Goal: Task Accomplishment & Management: Use online tool/utility

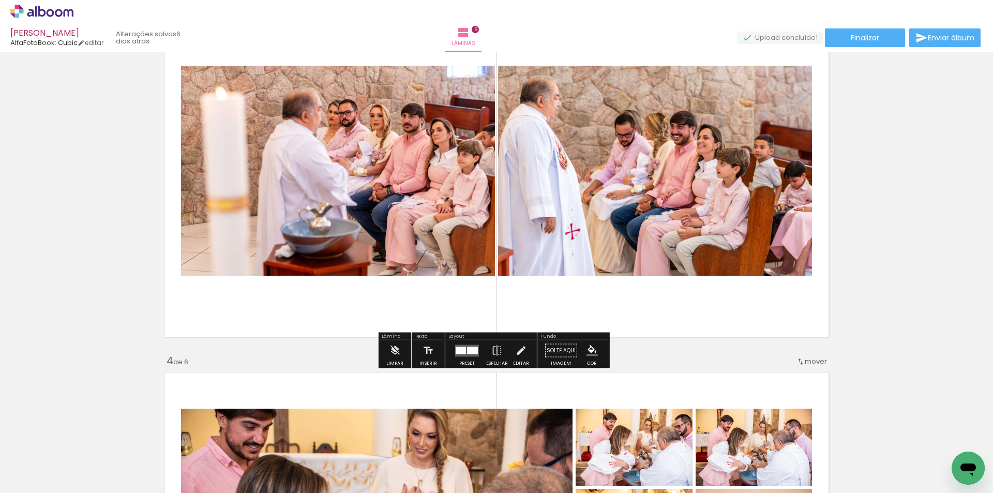
scroll to position [827, 0]
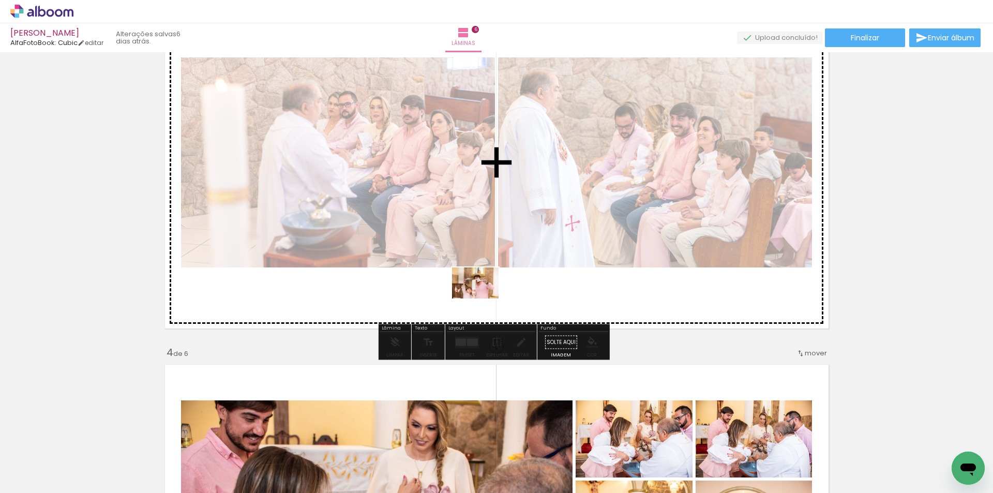
drag, startPoint x: 419, startPoint y: 470, endPoint x: 473, endPoint y: 299, distance: 179.1
click at [473, 299] on quentale-workspace at bounding box center [496, 246] width 993 height 493
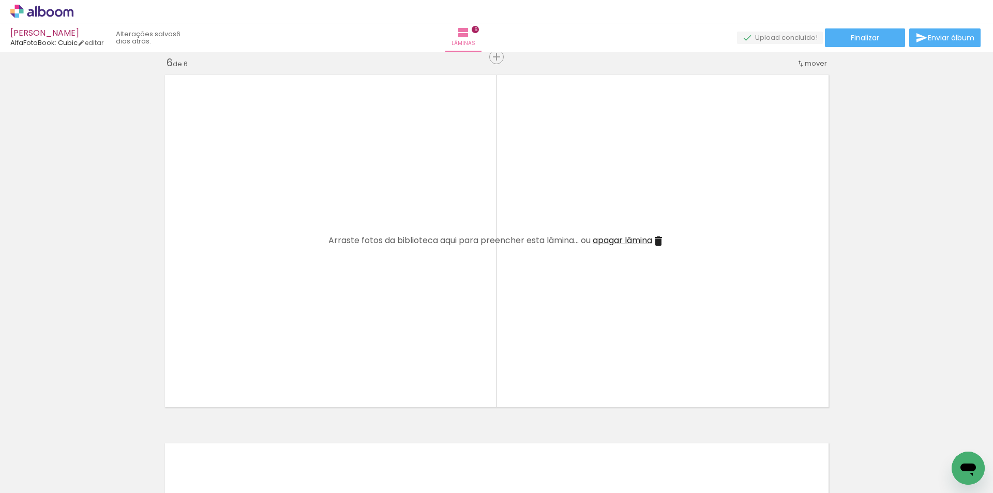
scroll to position [1861, 0]
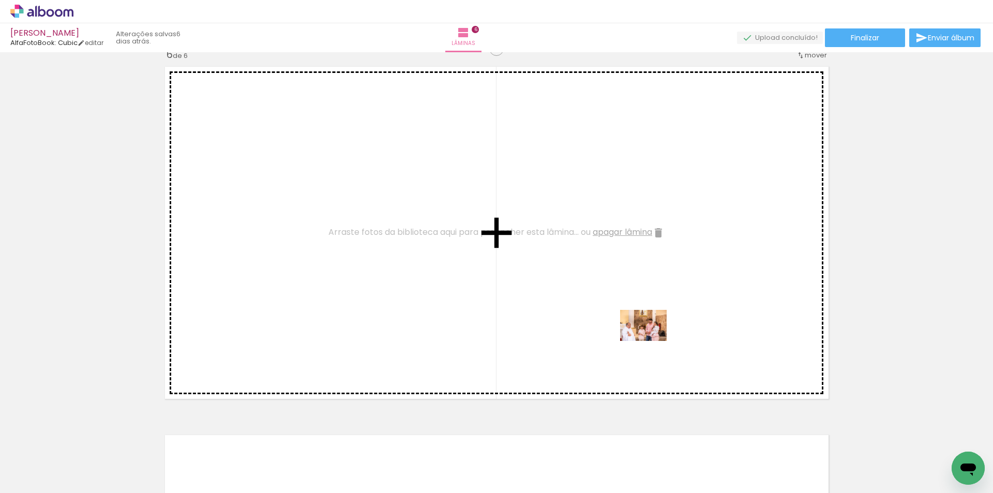
drag, startPoint x: 691, startPoint y: 471, endPoint x: 651, endPoint y: 341, distance: 136.3
click at [651, 341] on quentale-workspace at bounding box center [496, 246] width 993 height 493
